Goal: Find contact information: Find contact information

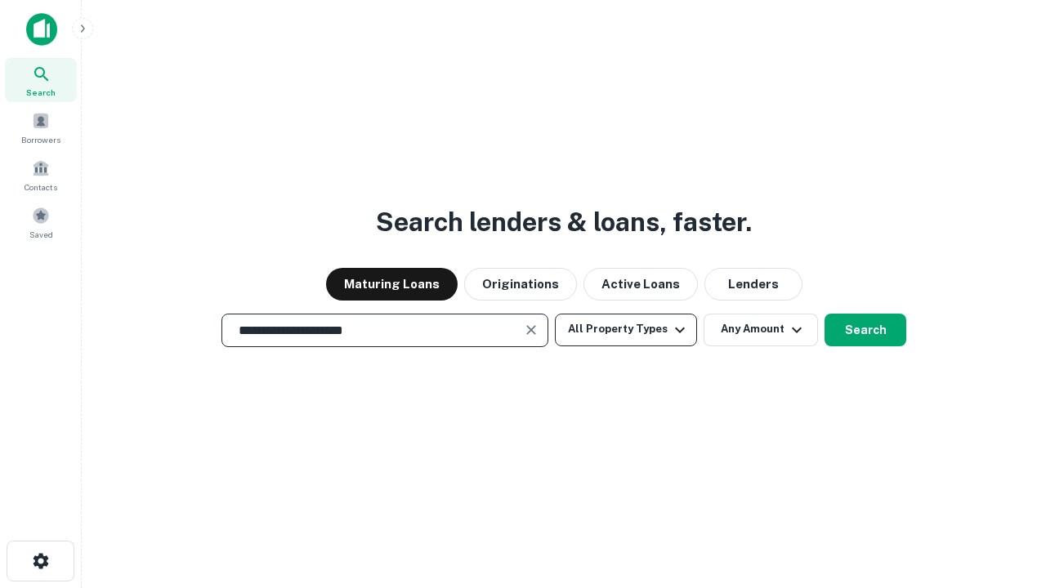
type input "**********"
click at [626, 329] on button "All Property Types" at bounding box center [626, 330] width 142 height 33
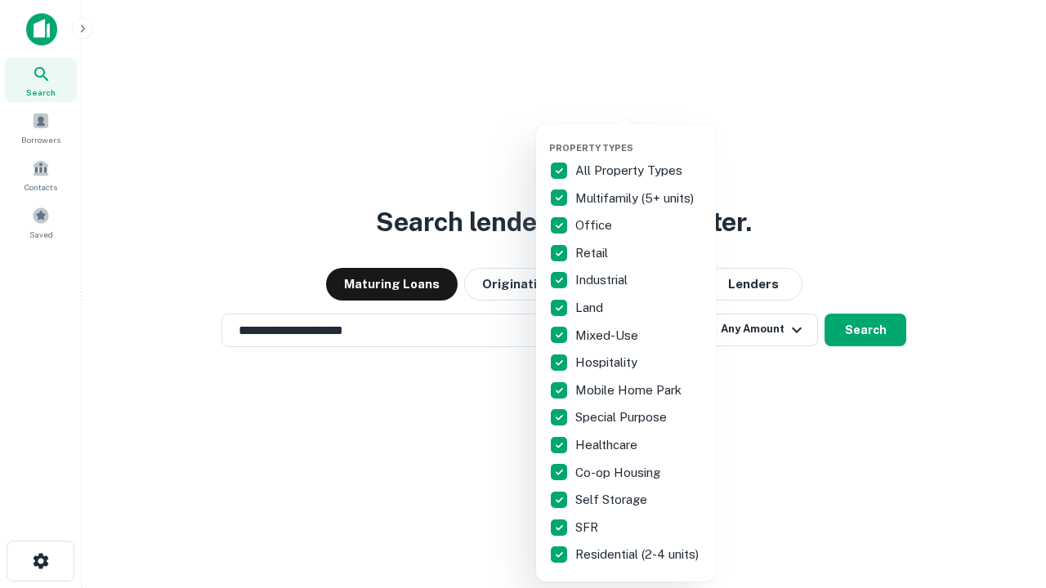
click at [639, 137] on button "button" at bounding box center [639, 137] width 180 height 1
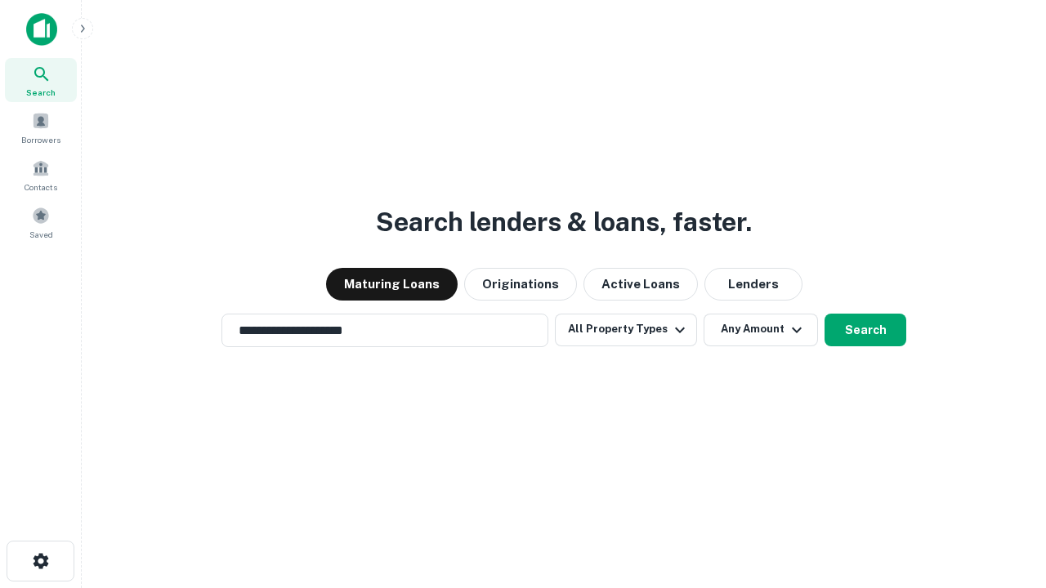
scroll to position [25, 0]
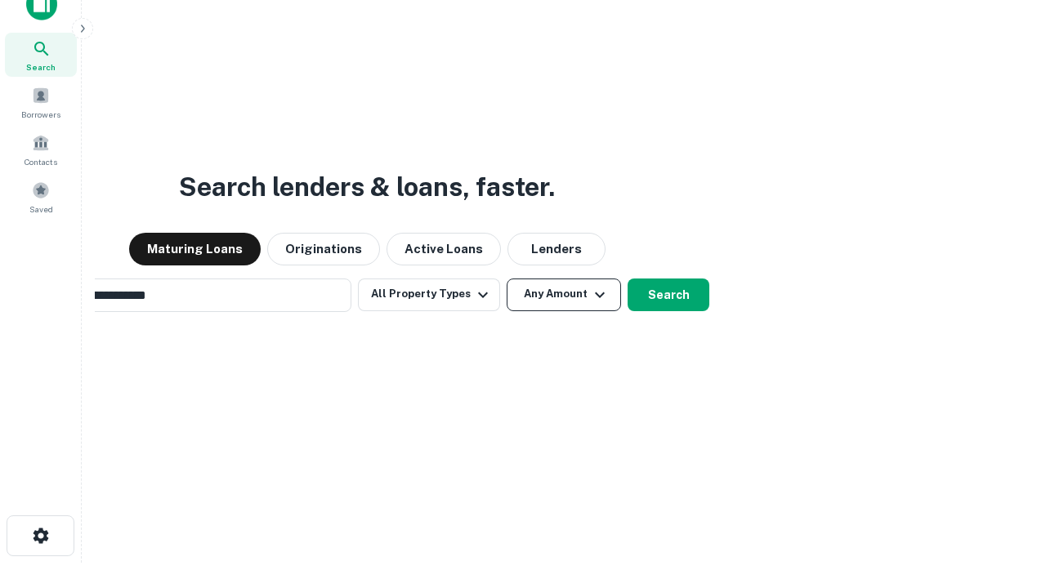
click at [507, 279] on button "Any Amount" at bounding box center [564, 295] width 114 height 33
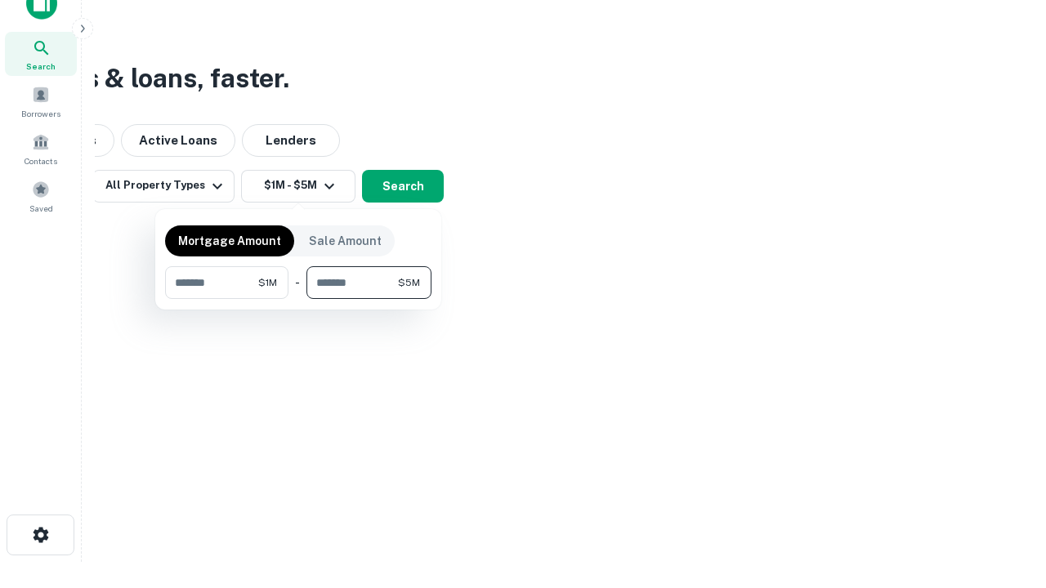
type input "*******"
click at [298, 299] on button "button" at bounding box center [298, 299] width 266 height 1
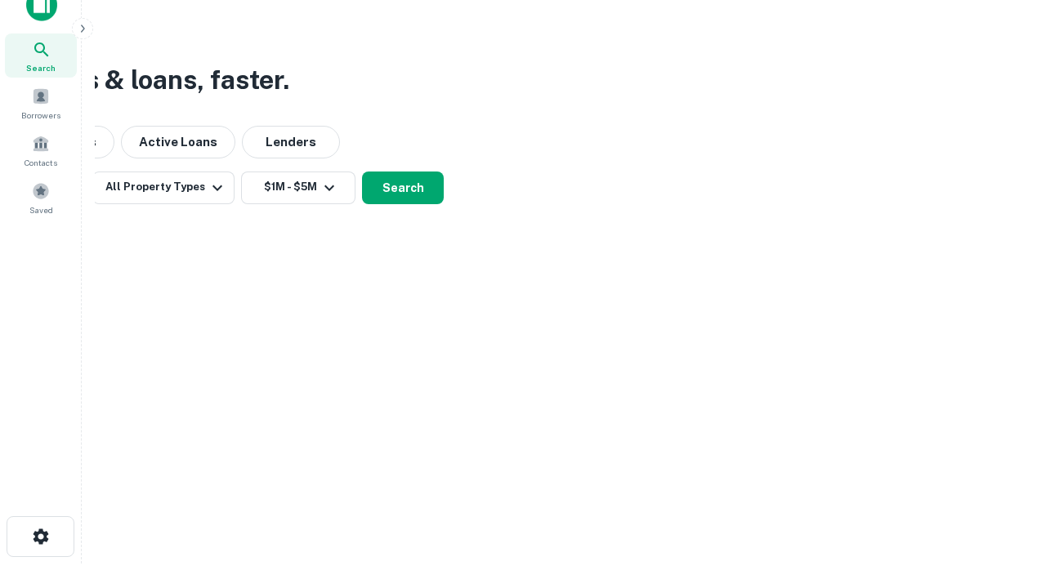
scroll to position [10, 302]
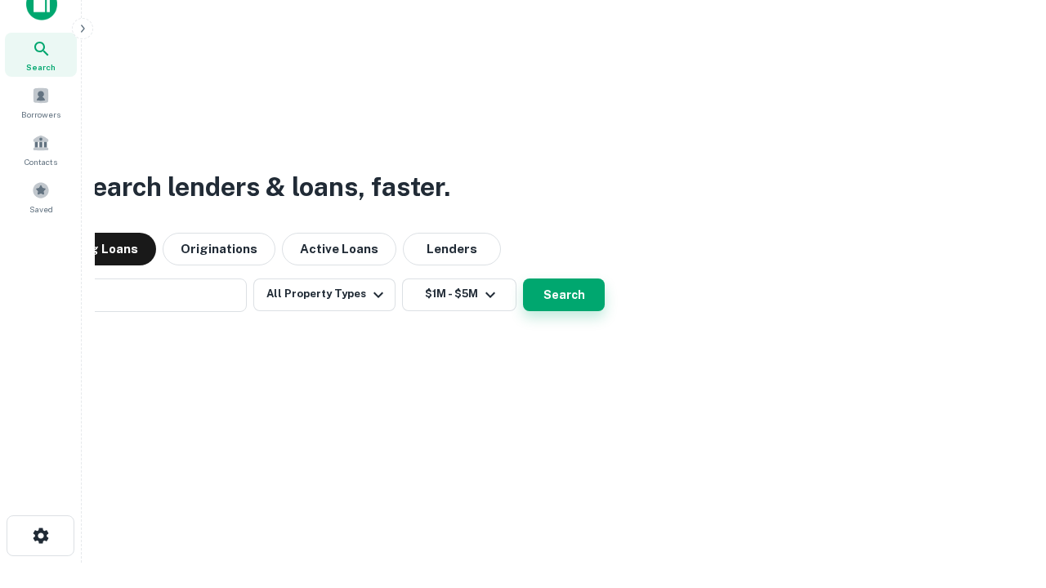
click at [523, 279] on button "Search" at bounding box center [564, 295] width 82 height 33
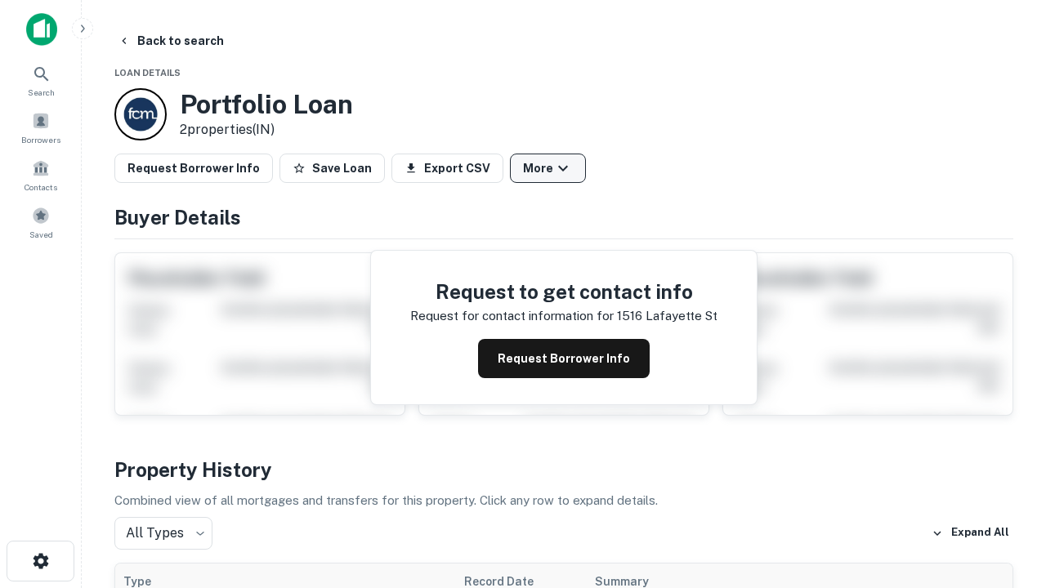
click at [548, 168] on button "More" at bounding box center [548, 168] width 76 height 29
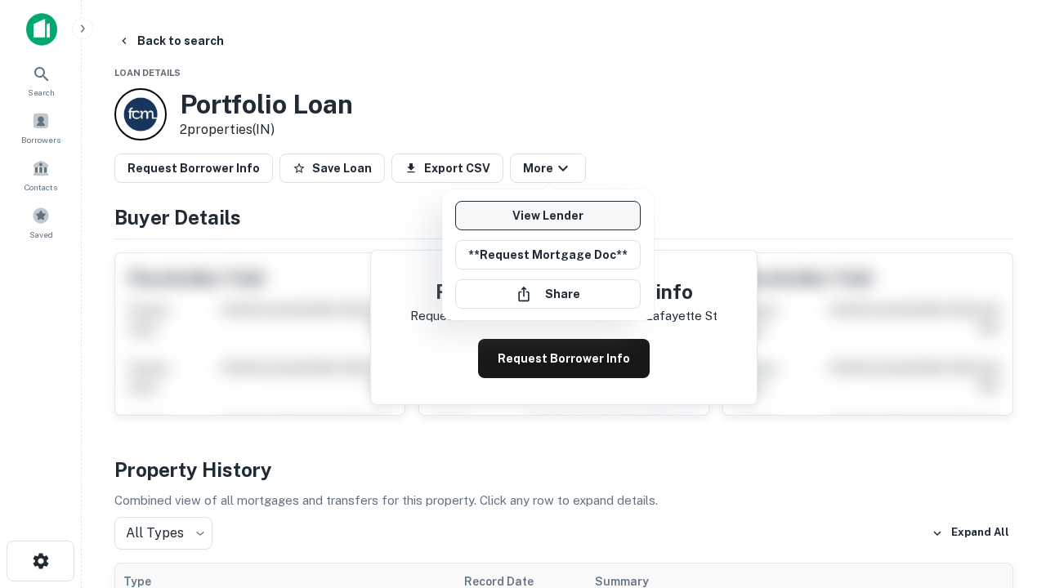
click at [548, 216] on link "View Lender" at bounding box center [548, 215] width 186 height 29
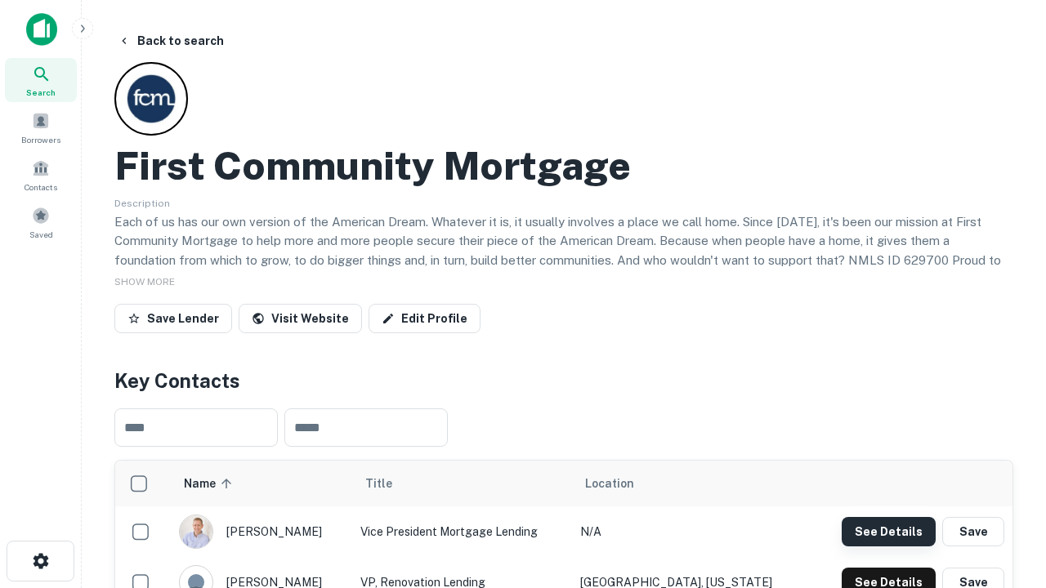
click at [888, 531] on button "See Details" at bounding box center [889, 531] width 94 height 29
